Goal: Navigation & Orientation: Go to known website

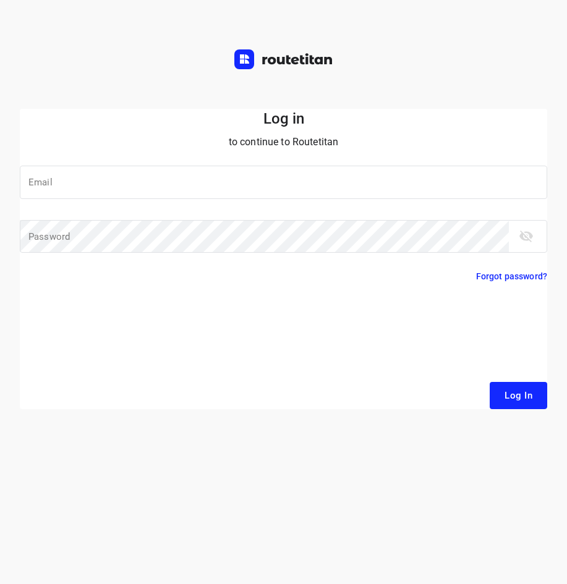
click at [474, 15] on div "Log in to continue to Routetitan Email Email ​ Password Password ​ Forgot passw…" at bounding box center [283, 292] width 567 height 584
